Goal: Information Seeking & Learning: Learn about a topic

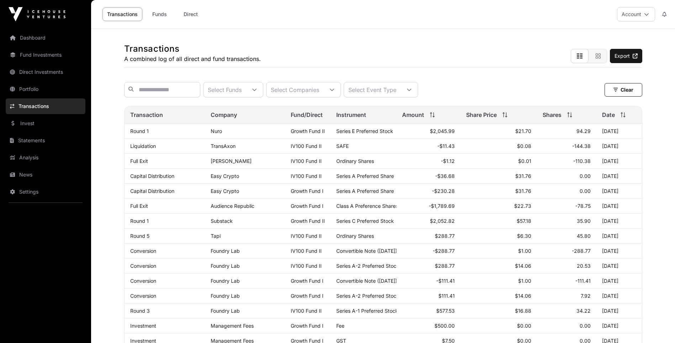
click at [24, 89] on link "Portfolio" at bounding box center [46, 89] width 80 height 16
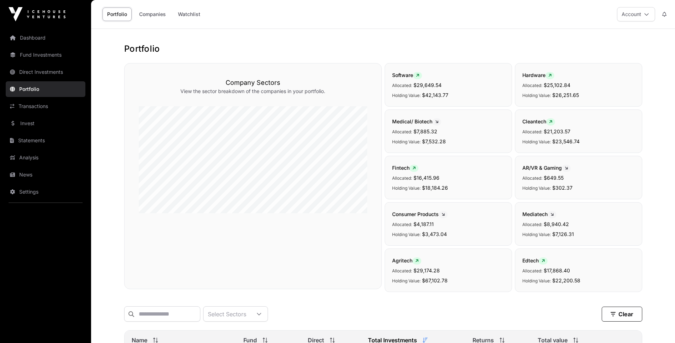
scroll to position [214, 0]
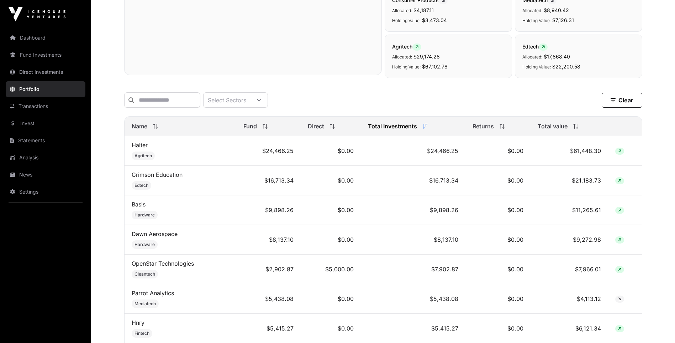
click at [137, 148] on link "Halter" at bounding box center [140, 144] width 16 height 7
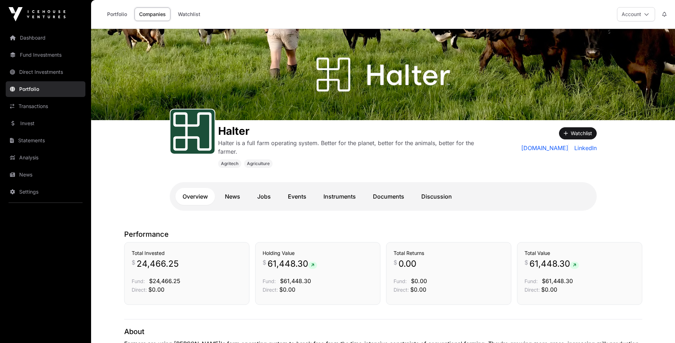
click at [392, 194] on link "Documents" at bounding box center [389, 196] width 46 height 17
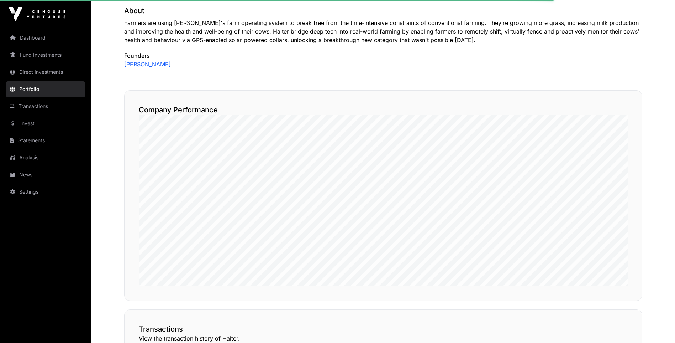
scroll to position [356, 0]
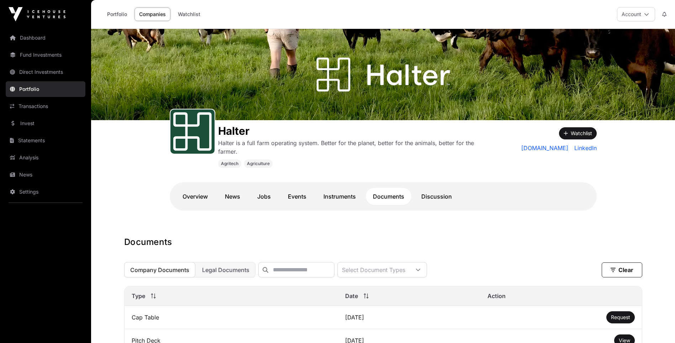
scroll to position [320, 0]
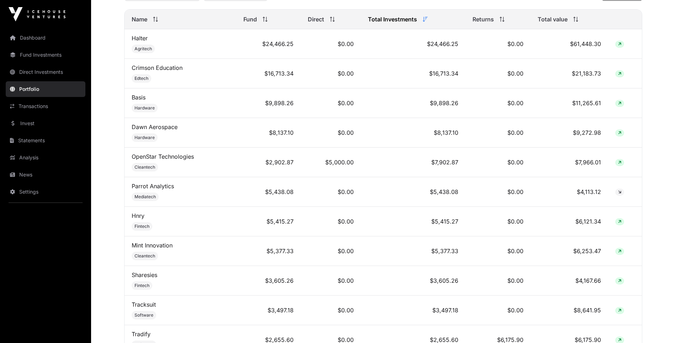
scroll to position [214, 0]
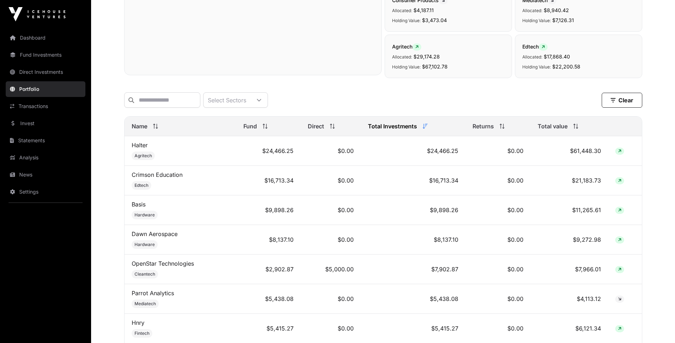
click at [158, 178] on link "Crimson Education" at bounding box center [157, 174] width 51 height 7
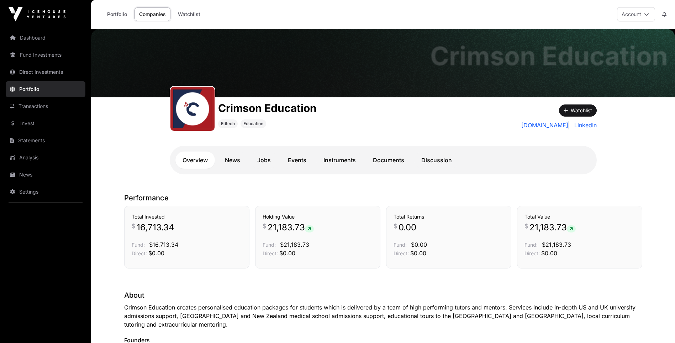
click at [391, 162] on link "Documents" at bounding box center [389, 159] width 46 height 17
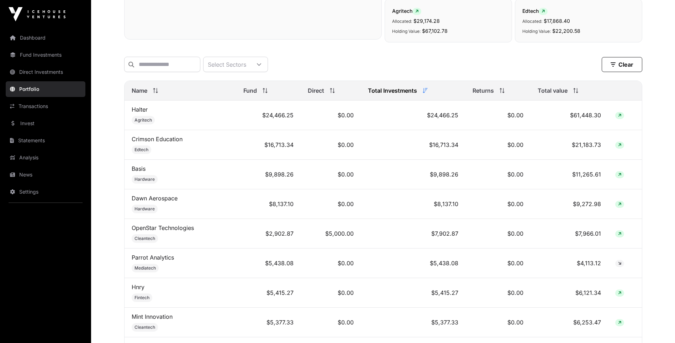
scroll to position [285, 0]
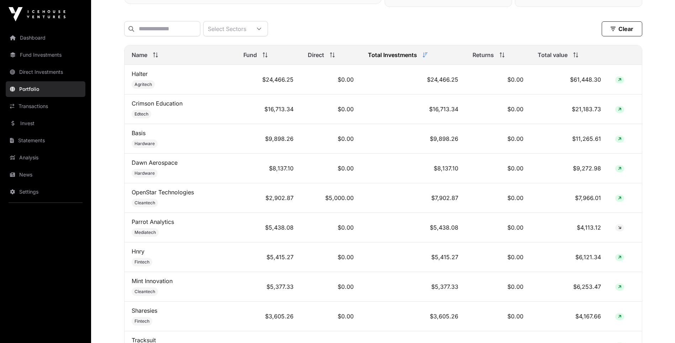
click at [160, 164] on link "Dawn Aerospace" at bounding box center [155, 162] width 46 height 7
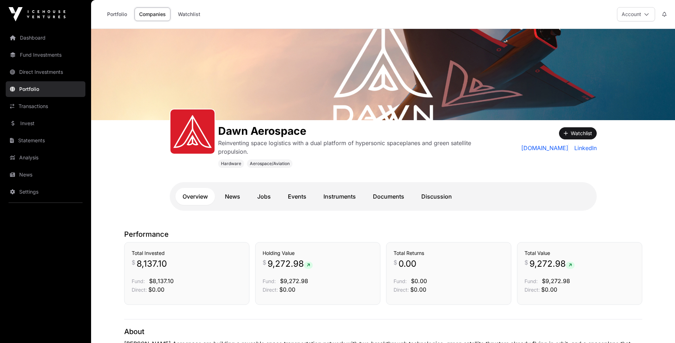
click at [389, 197] on link "Documents" at bounding box center [389, 196] width 46 height 17
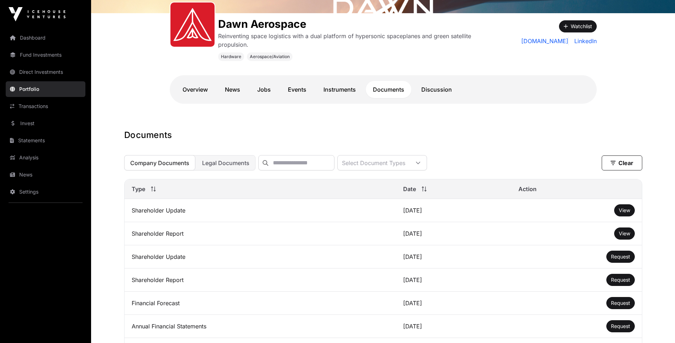
click at [28, 88] on link "Portfolio" at bounding box center [46, 89] width 80 height 16
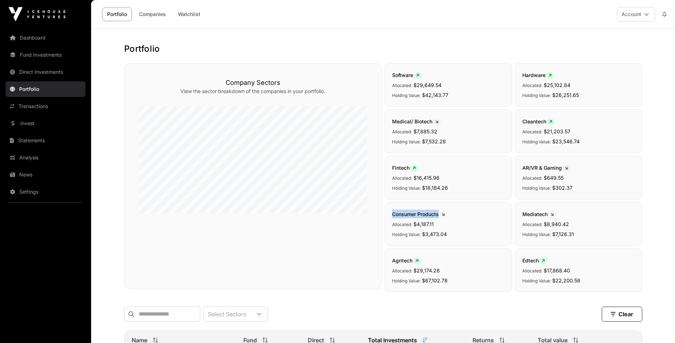
drag, startPoint x: 390, startPoint y: 214, endPoint x: 440, endPoint y: 213, distance: 50.2
click at [440, 213] on div "Consumer Products Allocated: $4,187.11 Holding Value: $3,473.04" at bounding box center [448, 223] width 127 height 43
click at [30, 37] on link "Dashboard" at bounding box center [46, 38] width 80 height 16
